Goal: Transaction & Acquisition: Purchase product/service

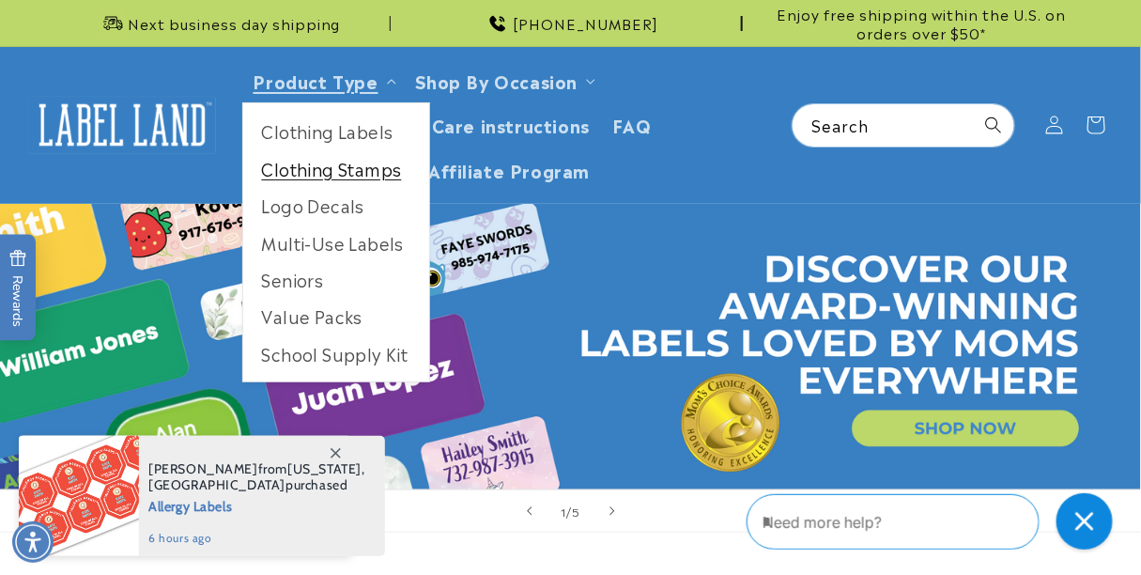
click at [365, 179] on link "Clothing Stamps" at bounding box center [336, 168] width 186 height 37
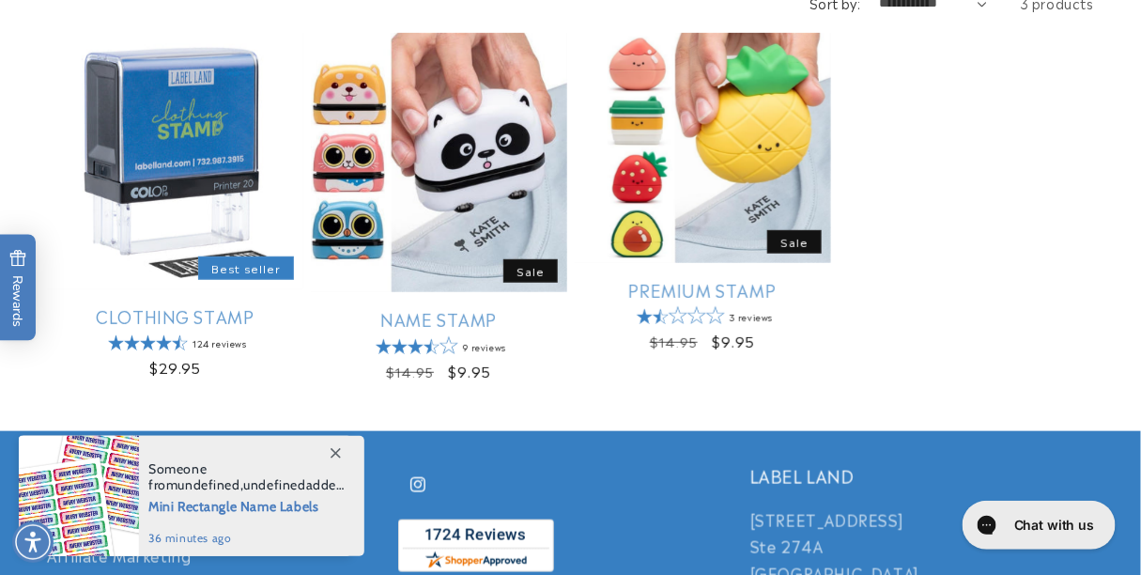
scroll to position [352, 0]
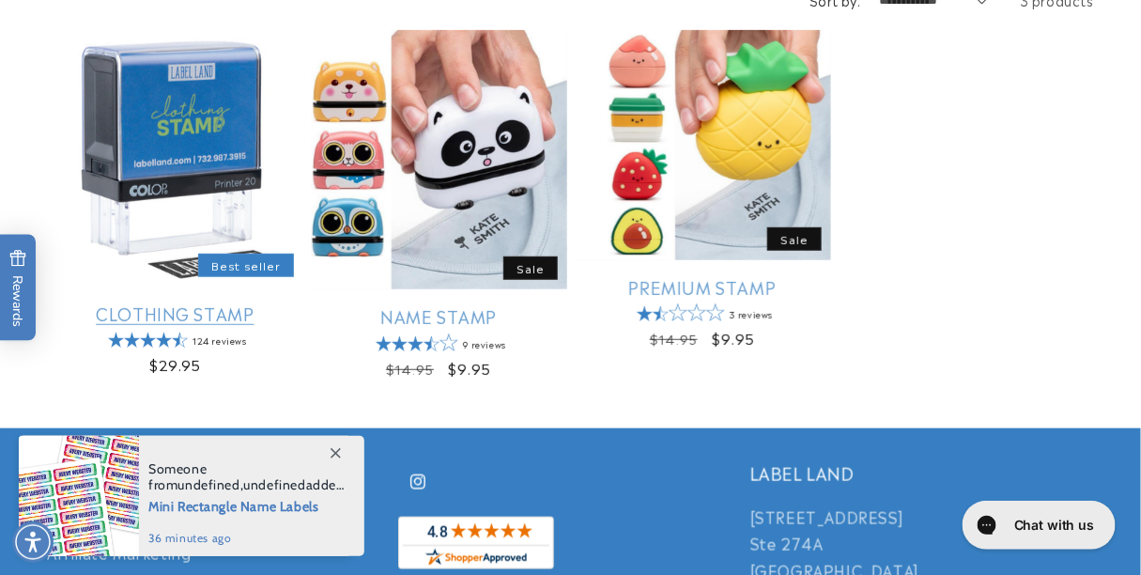
click at [158, 303] on link "Clothing Stamp" at bounding box center [175, 314] width 256 height 22
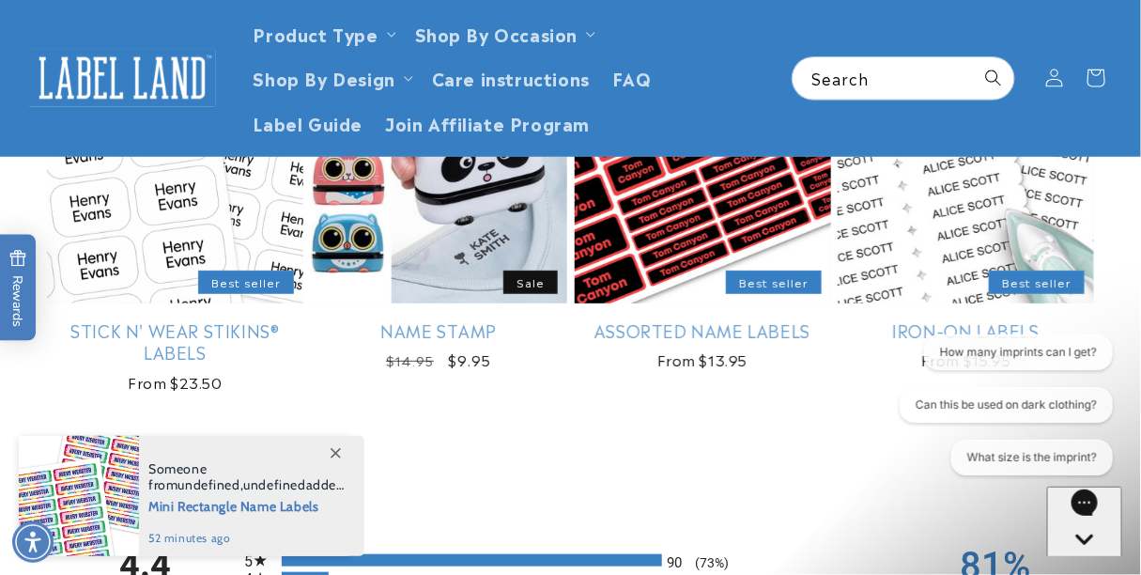
scroll to position [2293, 0]
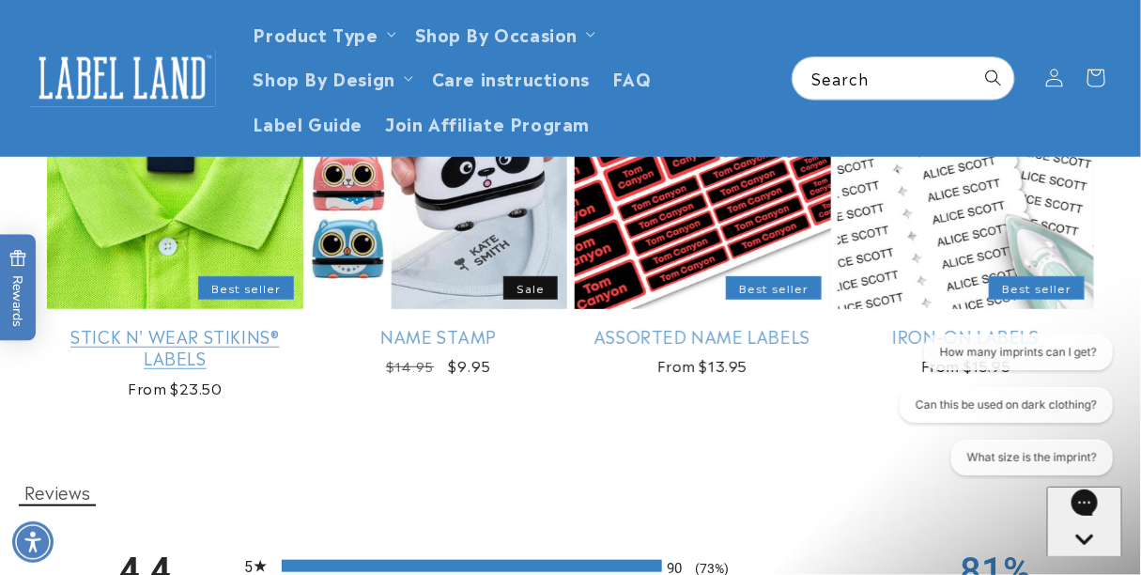
click at [251, 336] on link "Stick N' Wear Stikins® Labels" at bounding box center [175, 347] width 256 height 44
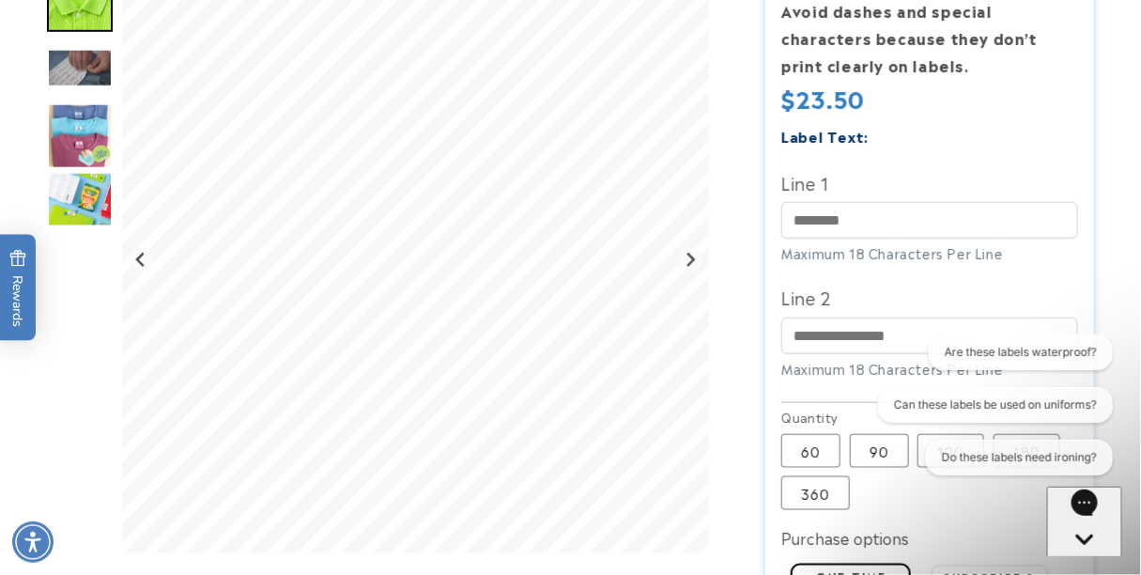
scroll to position [600, 0]
